Goal: Navigation & Orientation: Find specific page/section

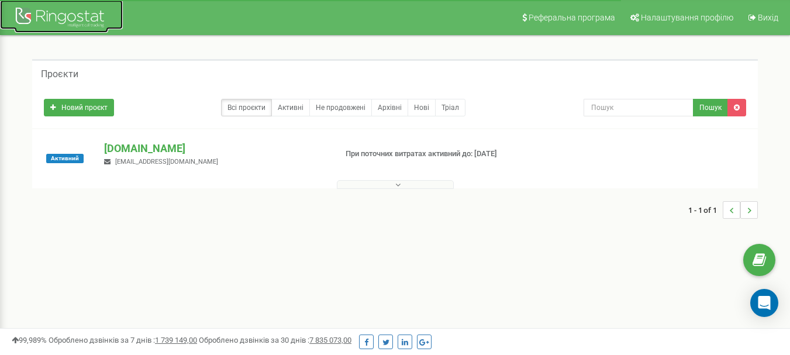
click at [55, 11] on div at bounding box center [62, 19] width 94 height 28
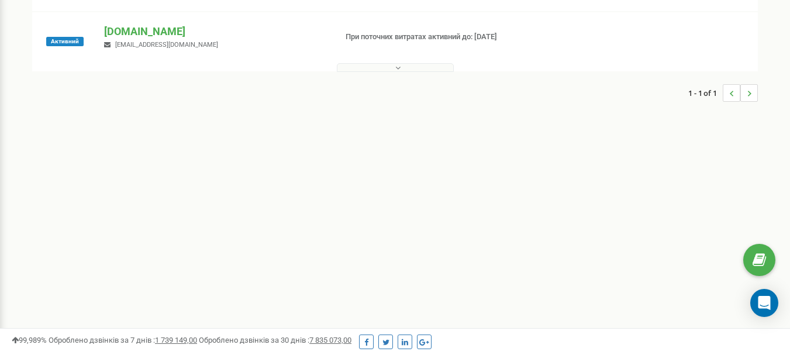
click at [418, 70] on button at bounding box center [395, 67] width 117 height 9
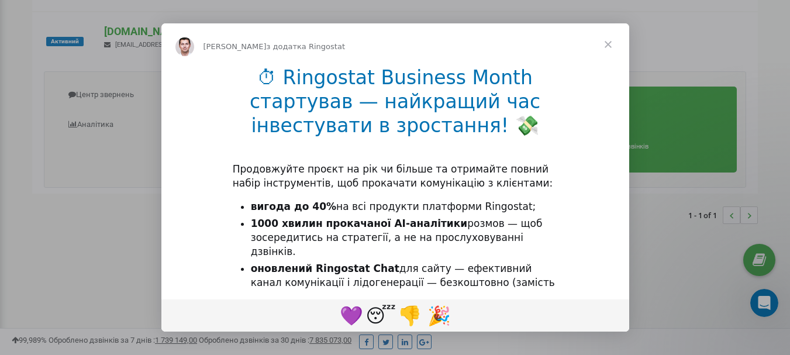
click at [607, 44] on span "Закрити" at bounding box center [608, 44] width 42 height 42
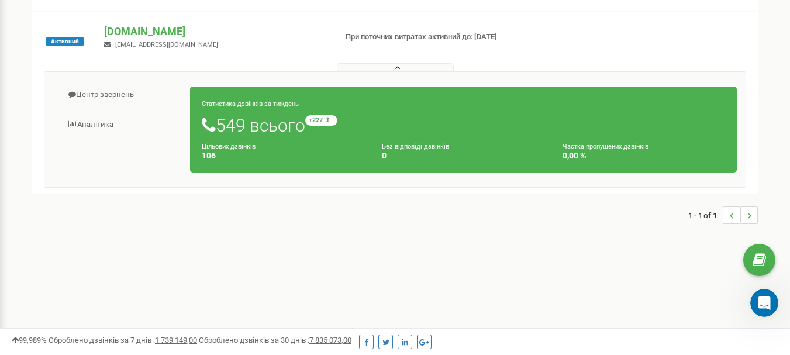
drag, startPoint x: 266, startPoint y: 147, endPoint x: 153, endPoint y: 224, distance: 137.1
click at [153, 224] on div "1 - 1 of 1" at bounding box center [394, 215] width 725 height 41
click at [105, 119] on link "Аналiтика" at bounding box center [121, 124] width 137 height 29
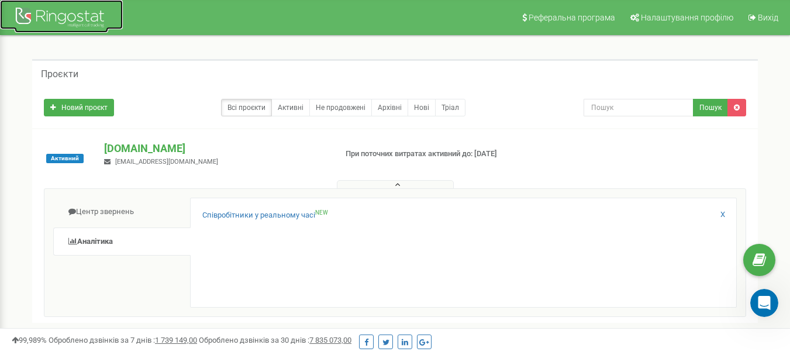
click at [85, 23] on div at bounding box center [62, 19] width 94 height 28
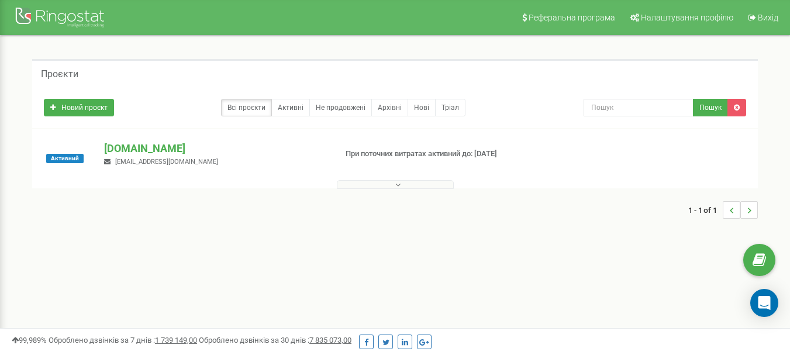
click at [388, 181] on button at bounding box center [395, 184] width 117 height 9
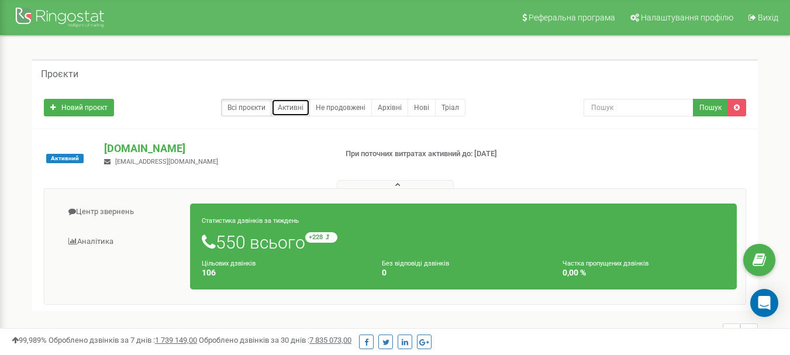
click at [300, 110] on link "Активні" at bounding box center [290, 108] width 39 height 18
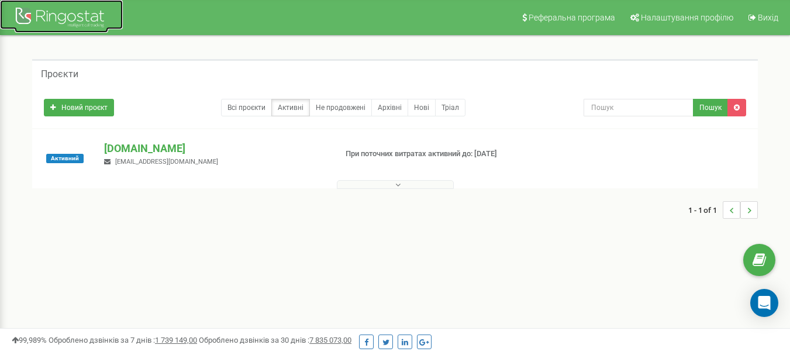
click at [91, 13] on div at bounding box center [62, 19] width 94 height 28
click at [0, 17] on link at bounding box center [61, 14] width 123 height 29
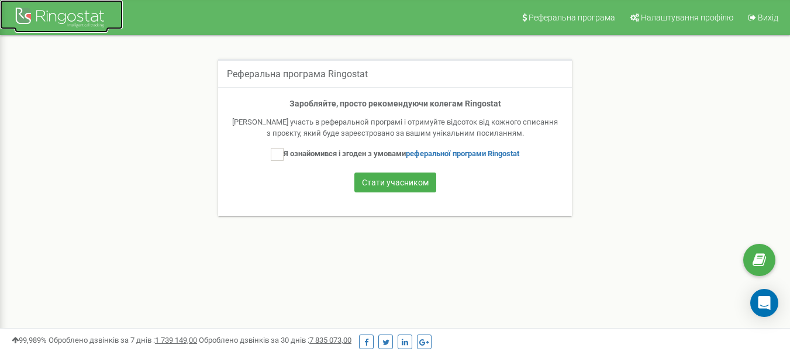
click at [64, 19] on div at bounding box center [62, 19] width 94 height 28
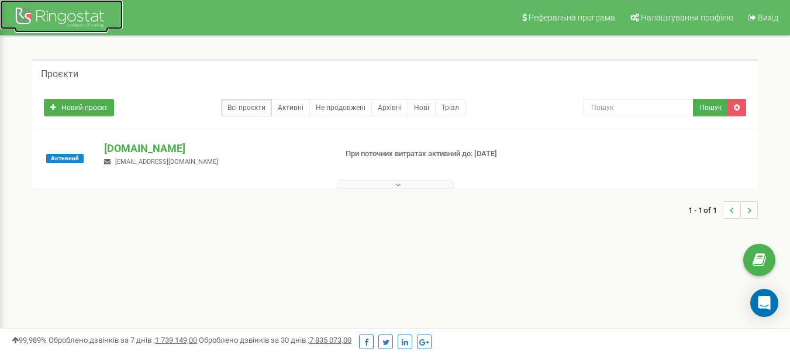
click at [95, 12] on div at bounding box center [62, 19] width 94 height 28
